Goal: Task Accomplishment & Management: Use online tool/utility

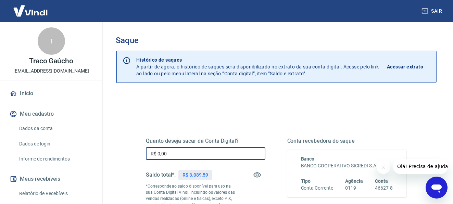
drag, startPoint x: 181, startPoint y: 149, endPoint x: 142, endPoint y: 145, distance: 38.9
click at [142, 145] on div "Quanto deseja sacar da Conta Digital? R$ 0,00 ​ Saldo total*: R$ 3.089,59 *Corr…" at bounding box center [276, 190] width 277 height 165
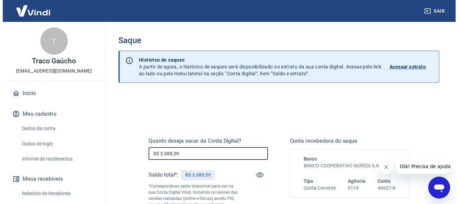
scroll to position [103, 0]
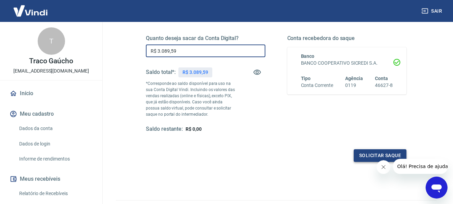
type input "R$ 3.089,59"
click at [361, 156] on button "Solicitar saque" at bounding box center [380, 155] width 53 height 13
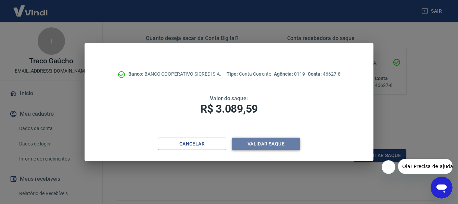
click at [266, 144] on button "Validar saque" at bounding box center [266, 144] width 68 height 13
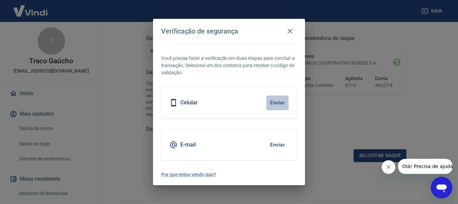
click at [275, 101] on button "Enviar" at bounding box center [277, 103] width 22 height 14
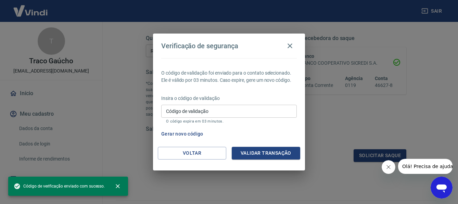
click at [202, 117] on input "Código de validação" at bounding box center [229, 111] width 136 height 13
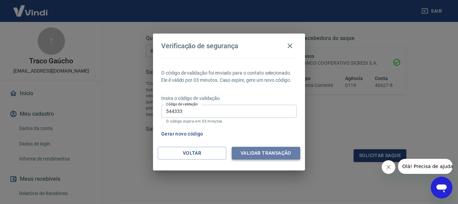
click at [268, 156] on button "Validar transação" at bounding box center [266, 153] width 68 height 13
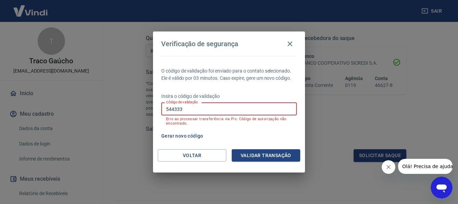
click at [193, 107] on input "544333" at bounding box center [229, 109] width 136 height 13
drag, startPoint x: 196, startPoint y: 109, endPoint x: 130, endPoint y: 103, distance: 66.6
click at [130, 103] on div "Verificação de segurança O código de validação foi enviado para o contato selec…" at bounding box center [229, 102] width 458 height 204
type input "534333"
click at [290, 154] on button "Validar transação" at bounding box center [266, 155] width 68 height 13
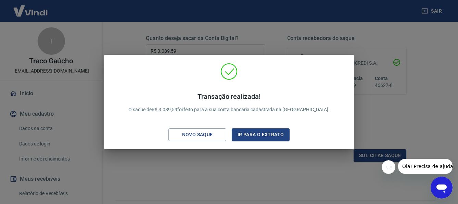
click at [389, 121] on div "Transação realizada! O saque de R$ 3.089,59 foi feito para a sua conta bancária…" at bounding box center [229, 102] width 458 height 204
